Goal: Task Accomplishment & Management: Manage account settings

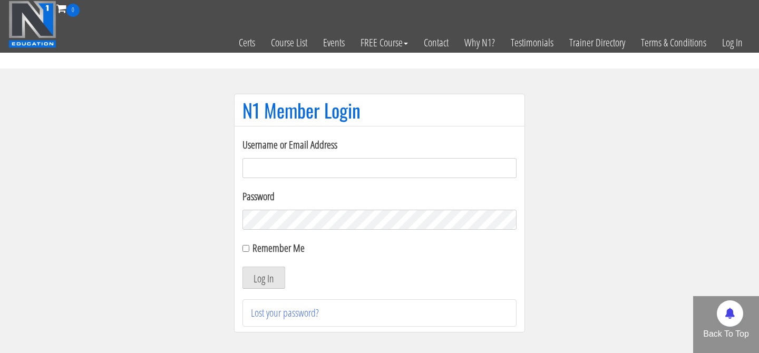
click at [269, 165] on input "Username or Email Address" at bounding box center [380, 168] width 274 height 20
type input "malte@mtmgym.de"
click at [246, 252] on input "Remember Me" at bounding box center [246, 248] width 7 height 7
checkbox input "true"
click at [267, 280] on button "Log In" at bounding box center [264, 278] width 43 height 22
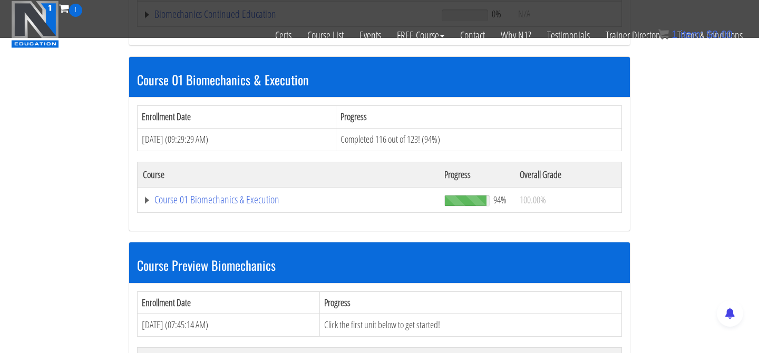
scroll to position [307, 0]
